Goal: Transaction & Acquisition: Purchase product/service

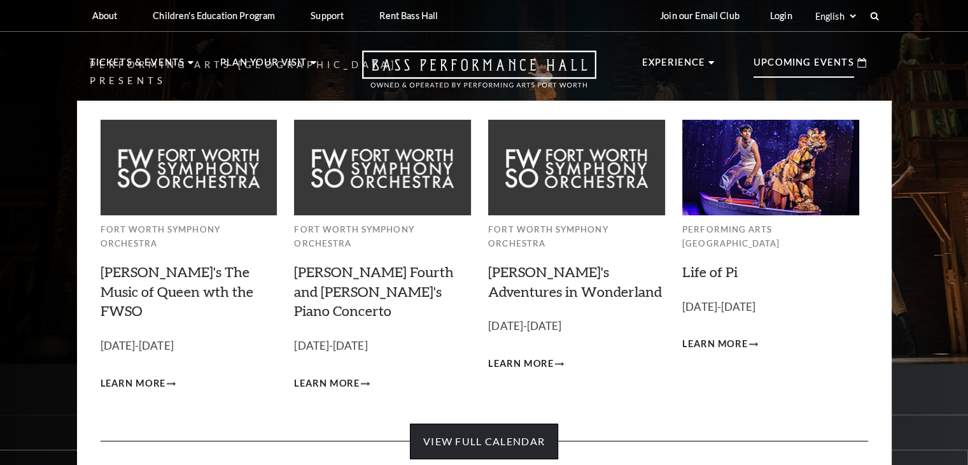
click at [489, 423] on link "View Full Calendar" at bounding box center [484, 441] width 148 height 36
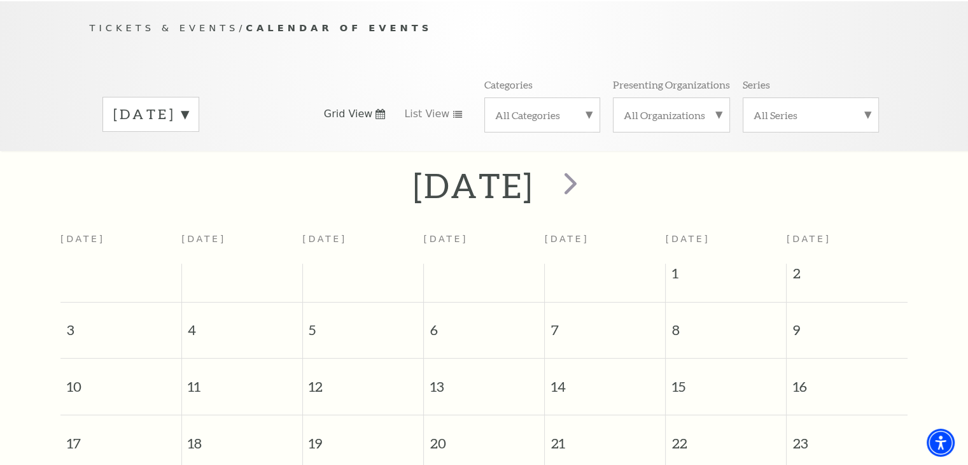
scroll to position [112, 0]
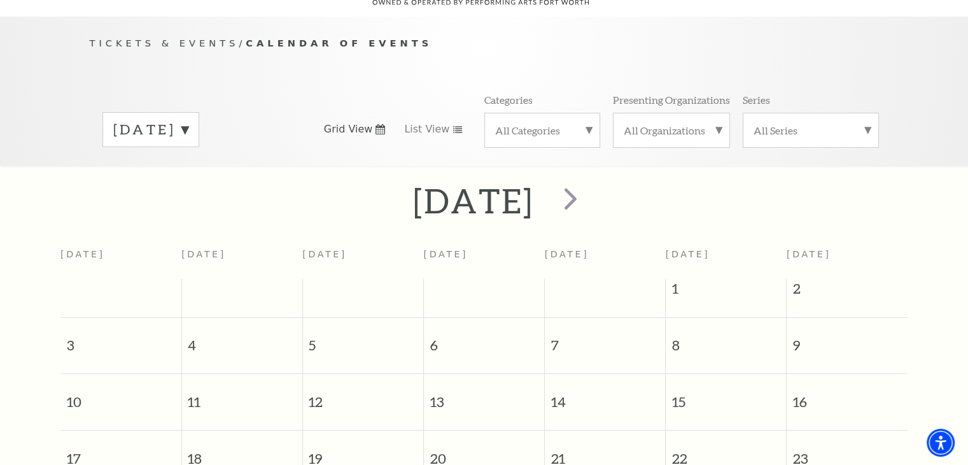
click at [188, 120] on label "August 2025" at bounding box center [150, 130] width 75 height 20
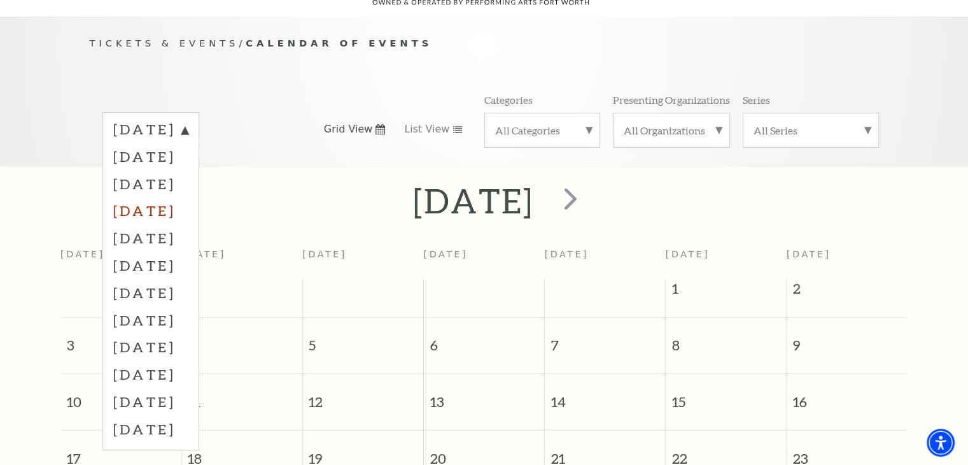
click at [188, 197] on label "November 2025" at bounding box center [150, 210] width 75 height 27
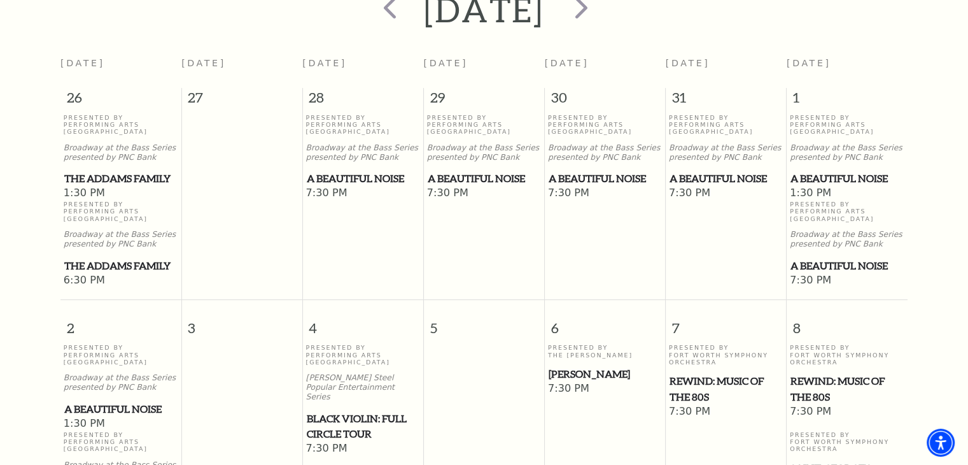
scroll to position [303, 0]
click at [351, 171] on span "A Beautiful Noise" at bounding box center [363, 179] width 113 height 16
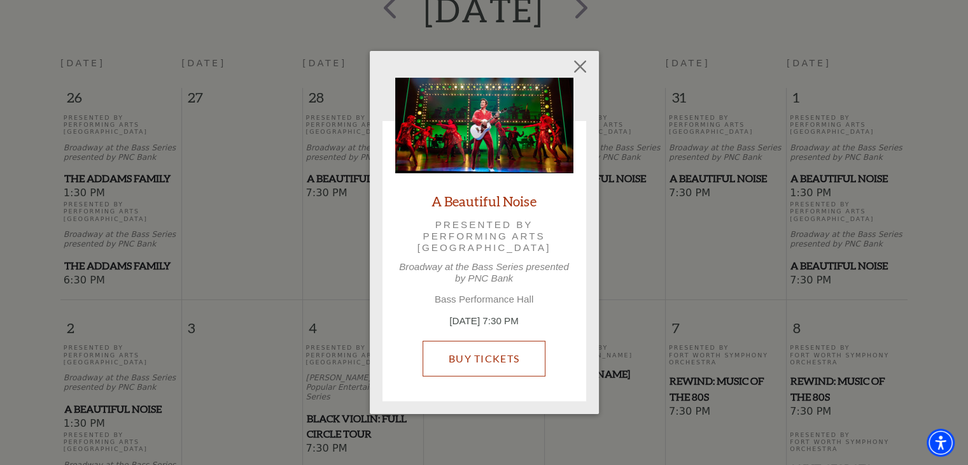
click at [501, 354] on link "Buy Tickets" at bounding box center [484, 358] width 123 height 36
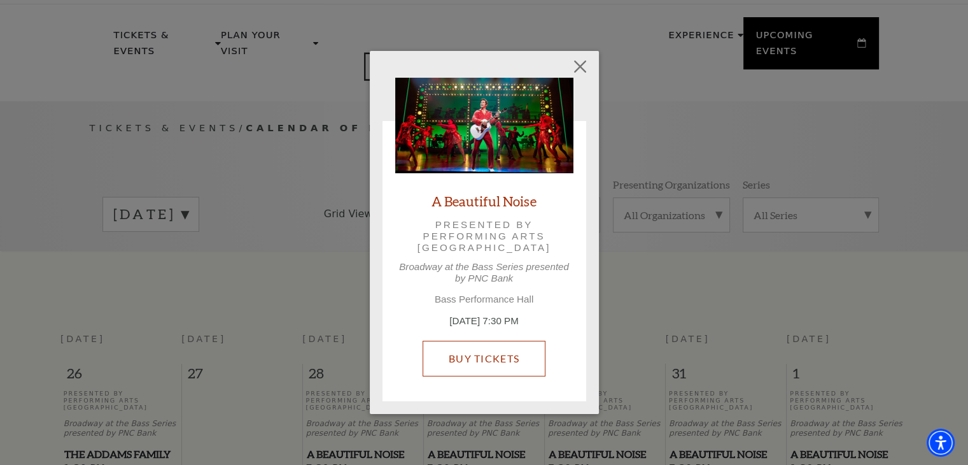
scroll to position [0, 0]
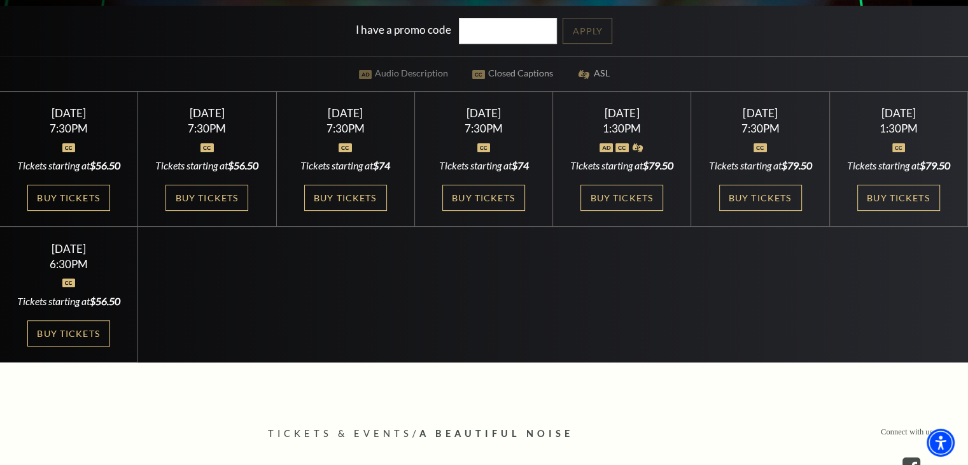
scroll to position [382, 0]
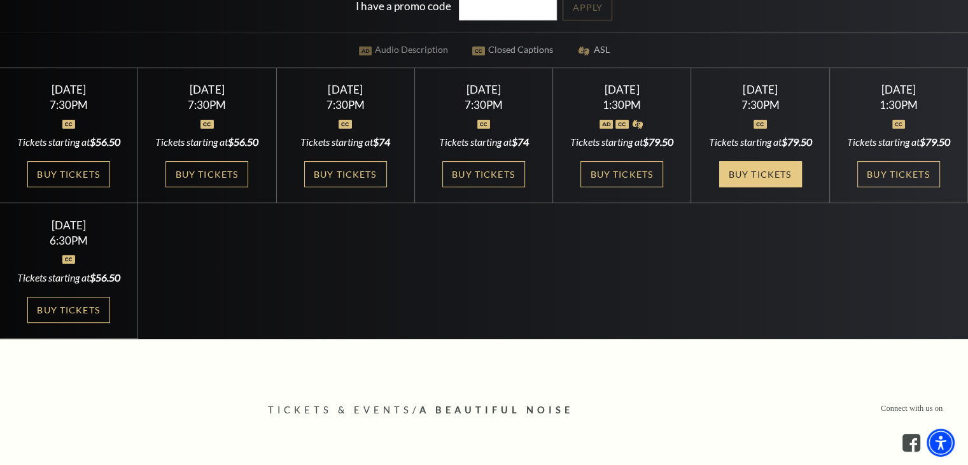
click at [760, 186] on link "Buy Tickets" at bounding box center [760, 174] width 83 height 26
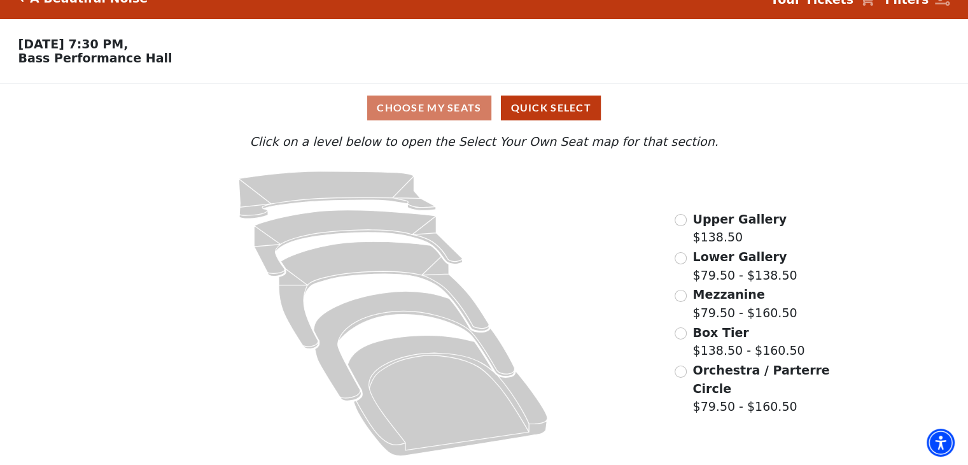
scroll to position [26, 0]
click at [684, 219] on input "Upper Gallery$138.50\a" at bounding box center [681, 220] width 12 height 12
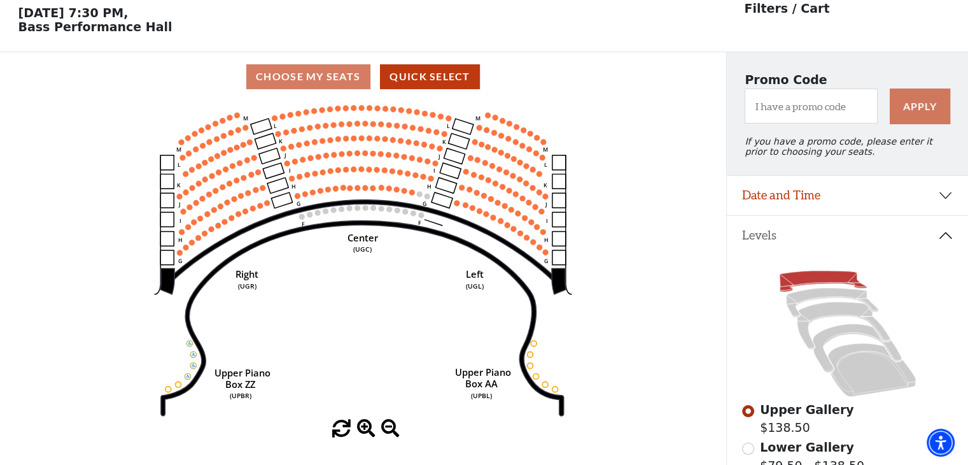
scroll to position [59, 0]
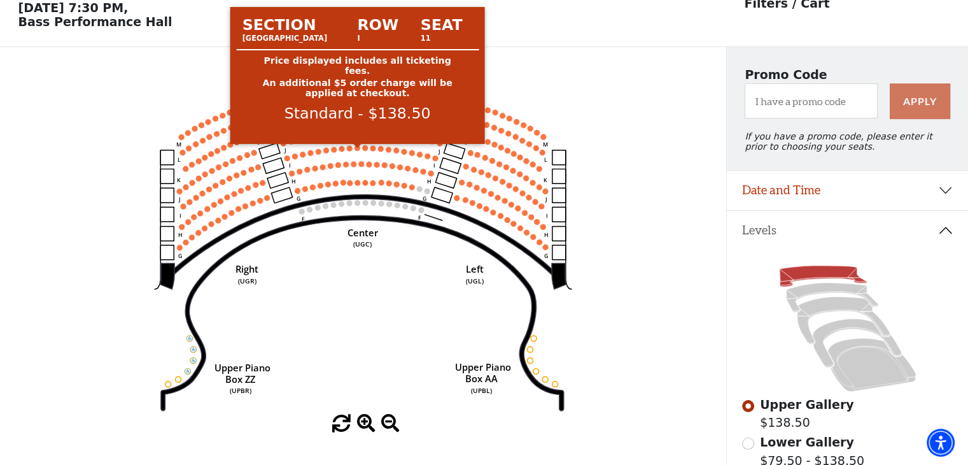
click at [356, 149] on circle at bounding box center [358, 148] width 6 height 6
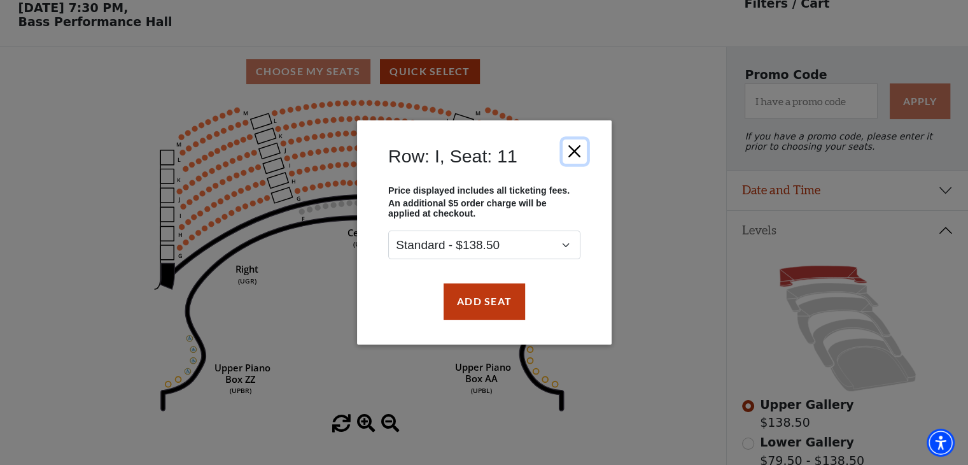
click at [575, 150] on button "Close" at bounding box center [574, 151] width 24 height 24
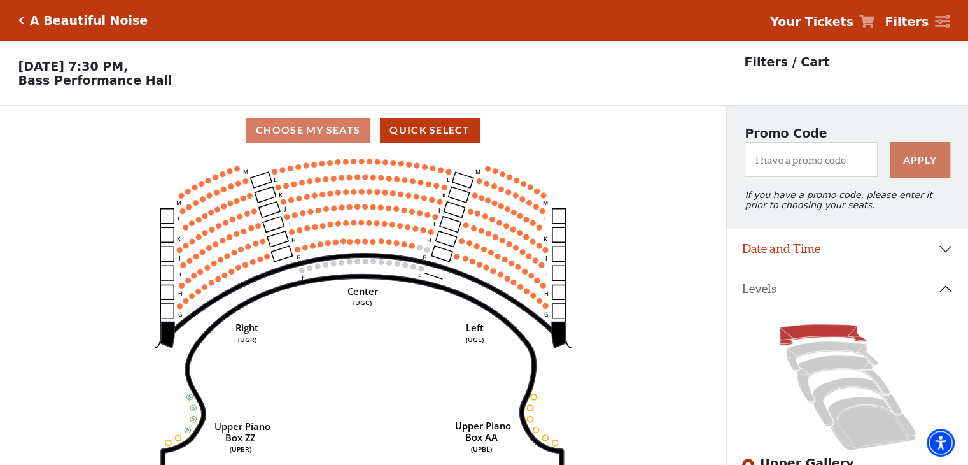
scroll to position [0, 0]
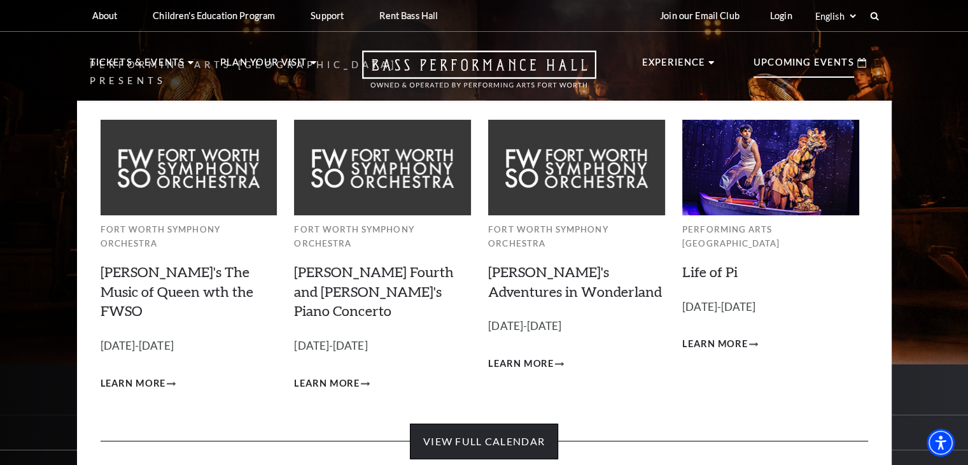
click at [491, 423] on link "View Full Calendar" at bounding box center [484, 441] width 148 height 36
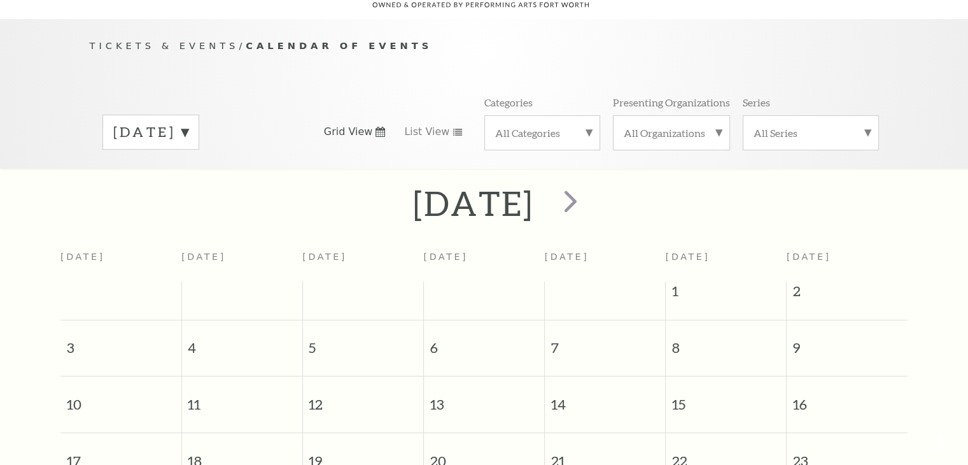
scroll to position [112, 0]
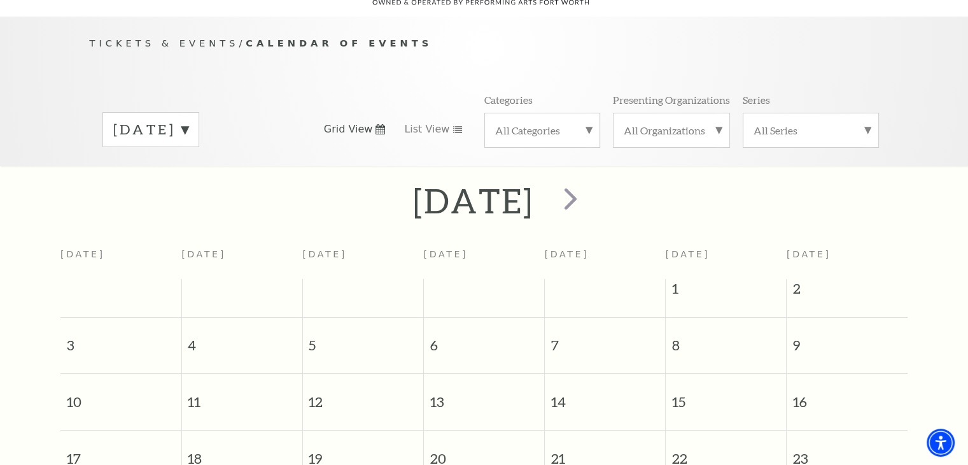
click at [178, 120] on label "[DATE]" at bounding box center [150, 130] width 75 height 20
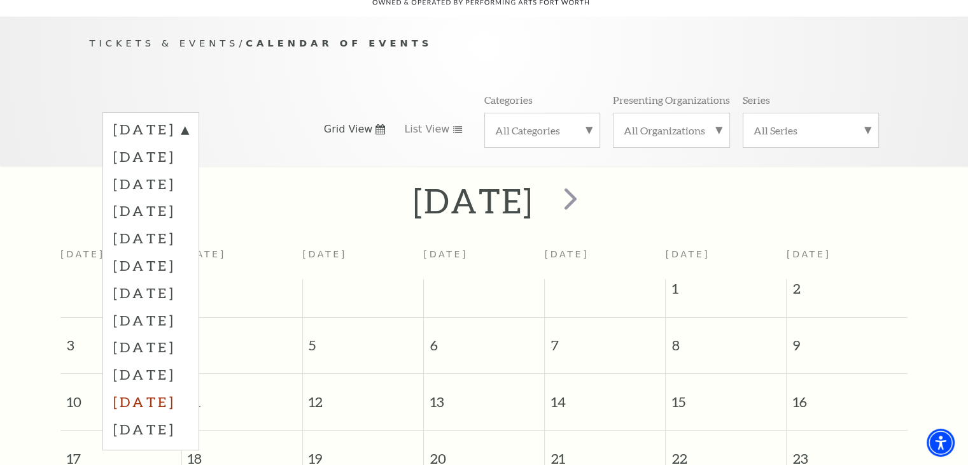
click at [157, 388] on label "[DATE]" at bounding box center [150, 401] width 75 height 27
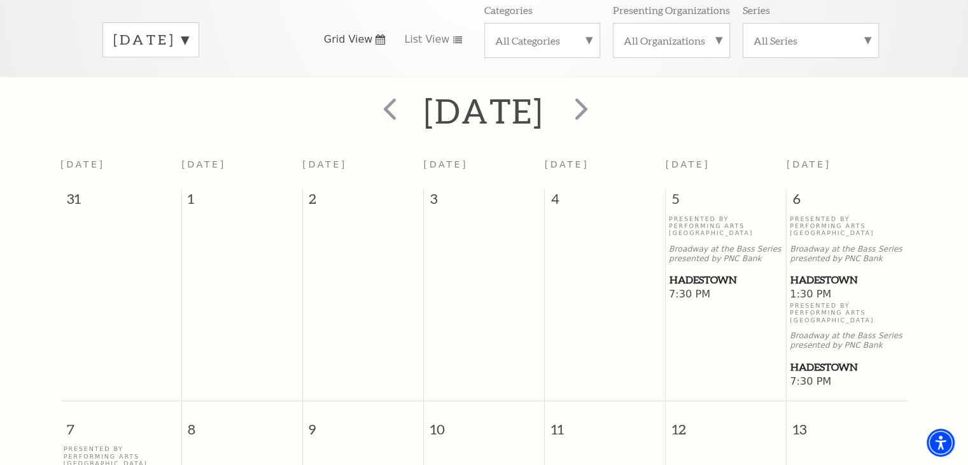
scroll to position [239, 0]
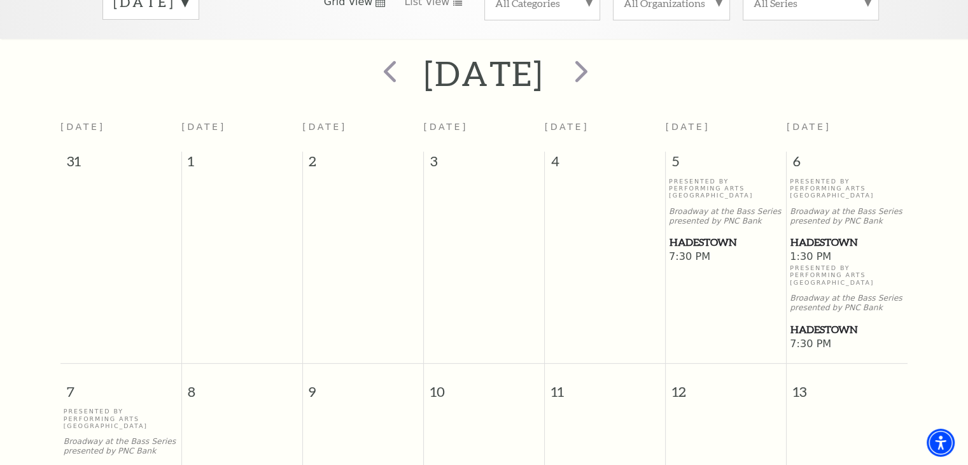
click at [692, 234] on span "Hadestown" at bounding box center [726, 242] width 113 height 16
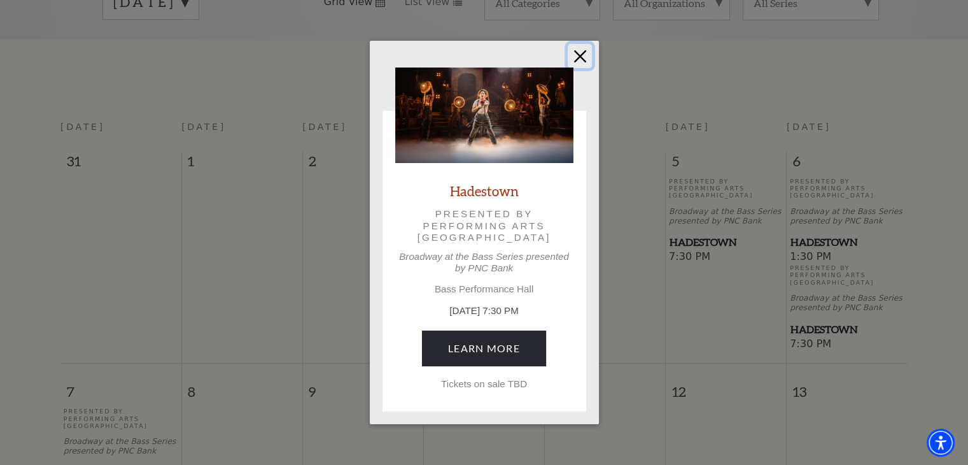
click at [573, 53] on button "Close" at bounding box center [580, 56] width 24 height 24
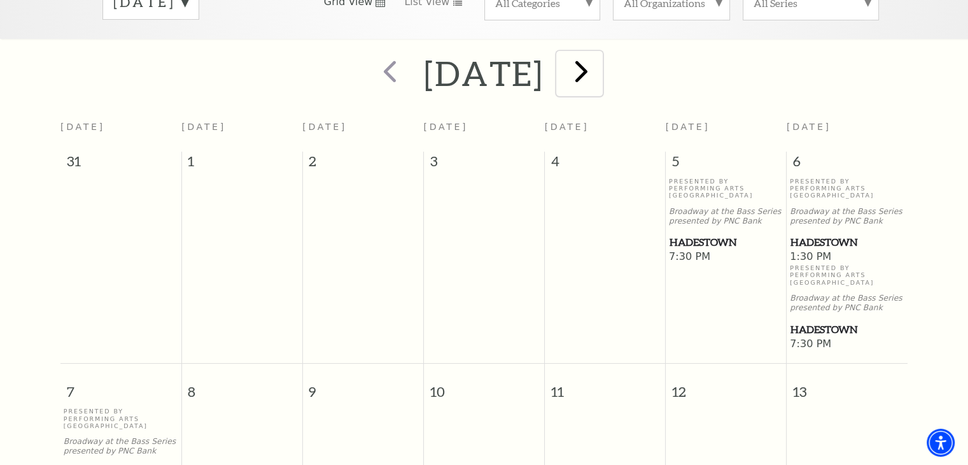
click at [600, 60] on span "next" at bounding box center [581, 71] width 36 height 36
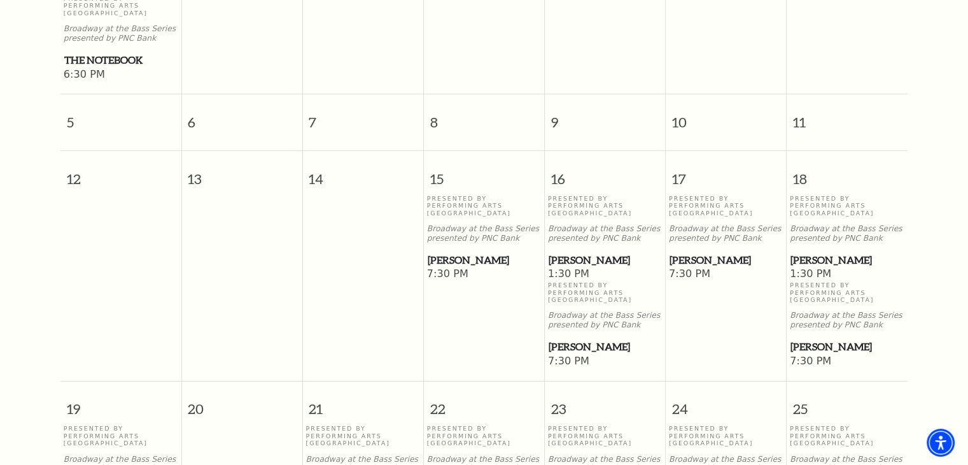
scroll to position [509, 0]
click at [442, 251] on span "[PERSON_NAME]" at bounding box center [484, 259] width 113 height 16
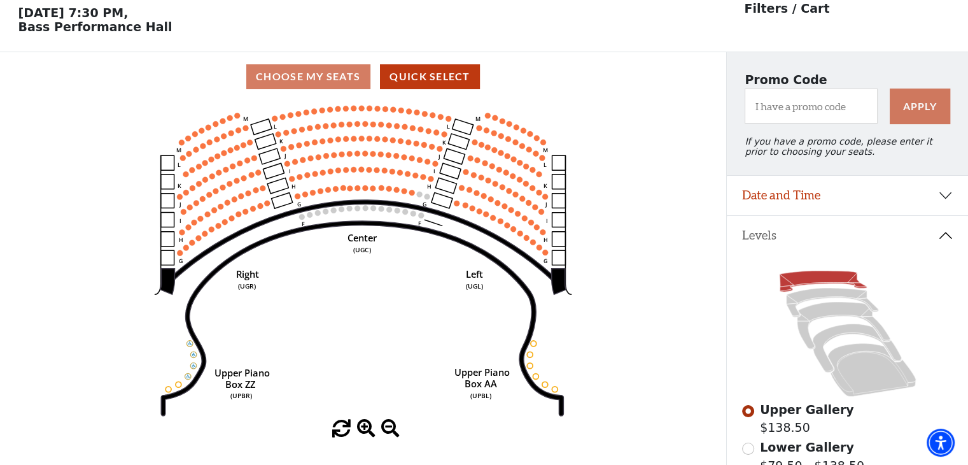
scroll to position [59, 0]
